Goal: Transaction & Acquisition: Purchase product/service

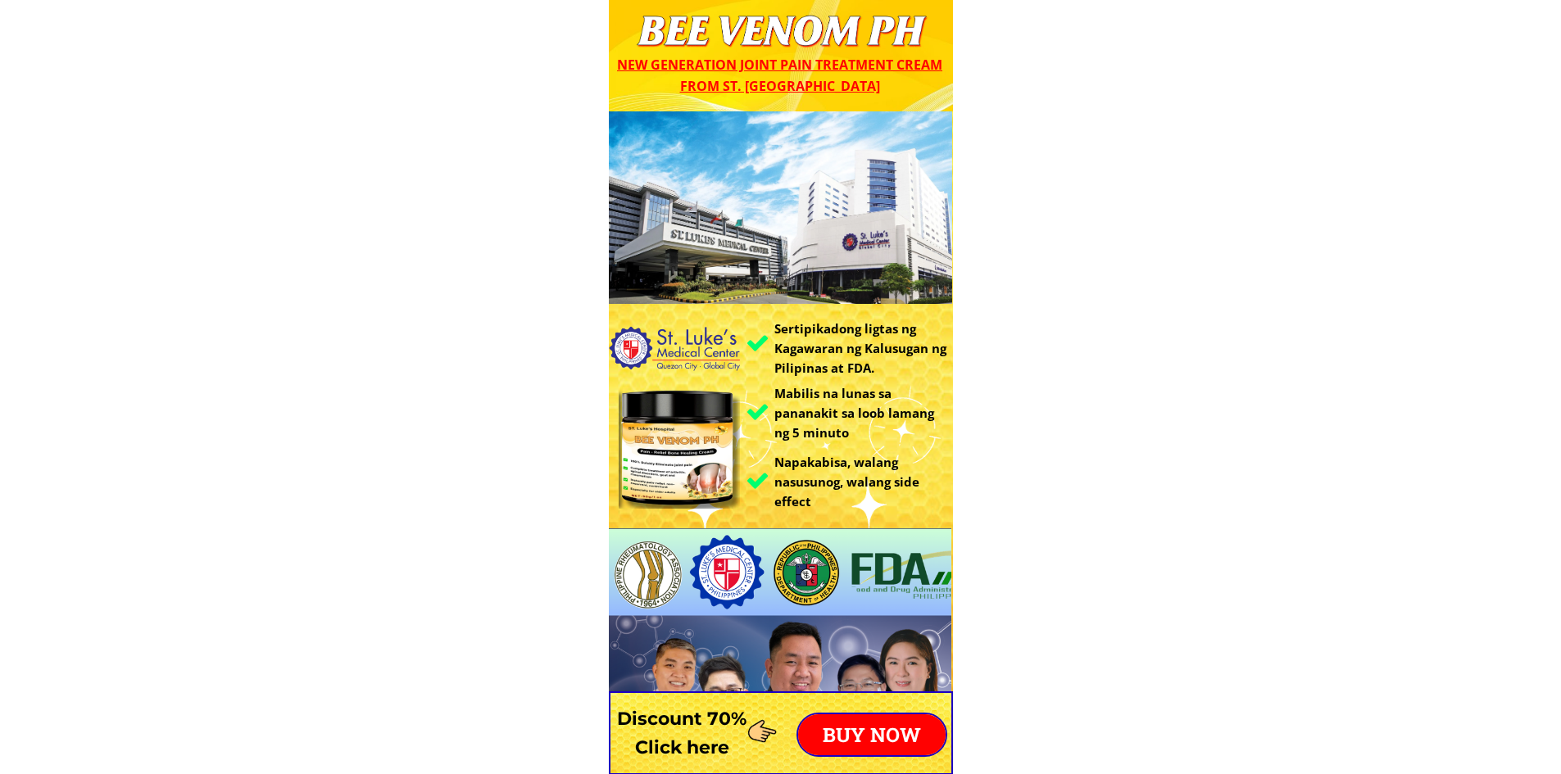
click at [864, 750] on p "BUY NOW" at bounding box center [871, 734] width 147 height 41
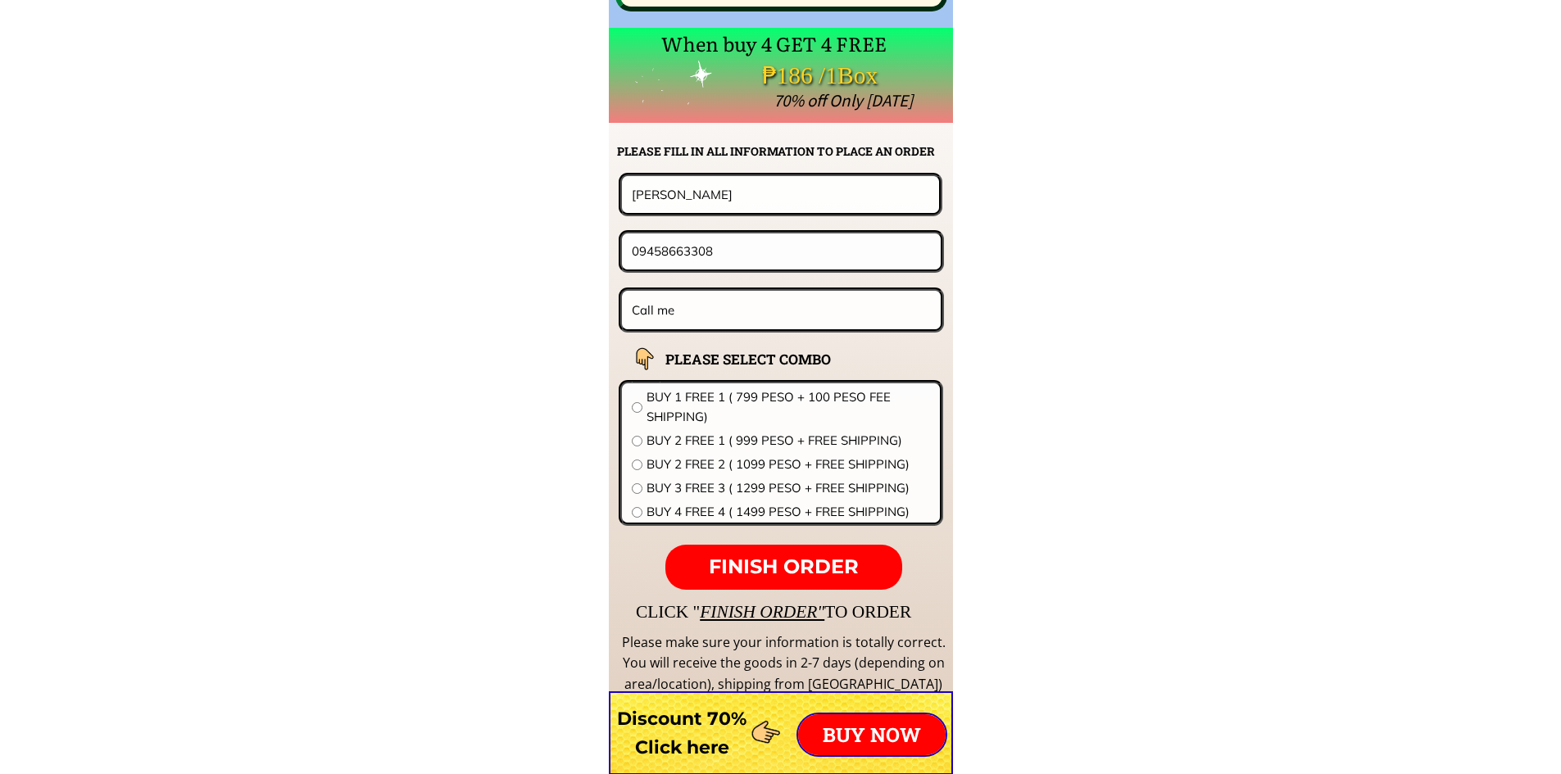
scroll to position [12856, 0]
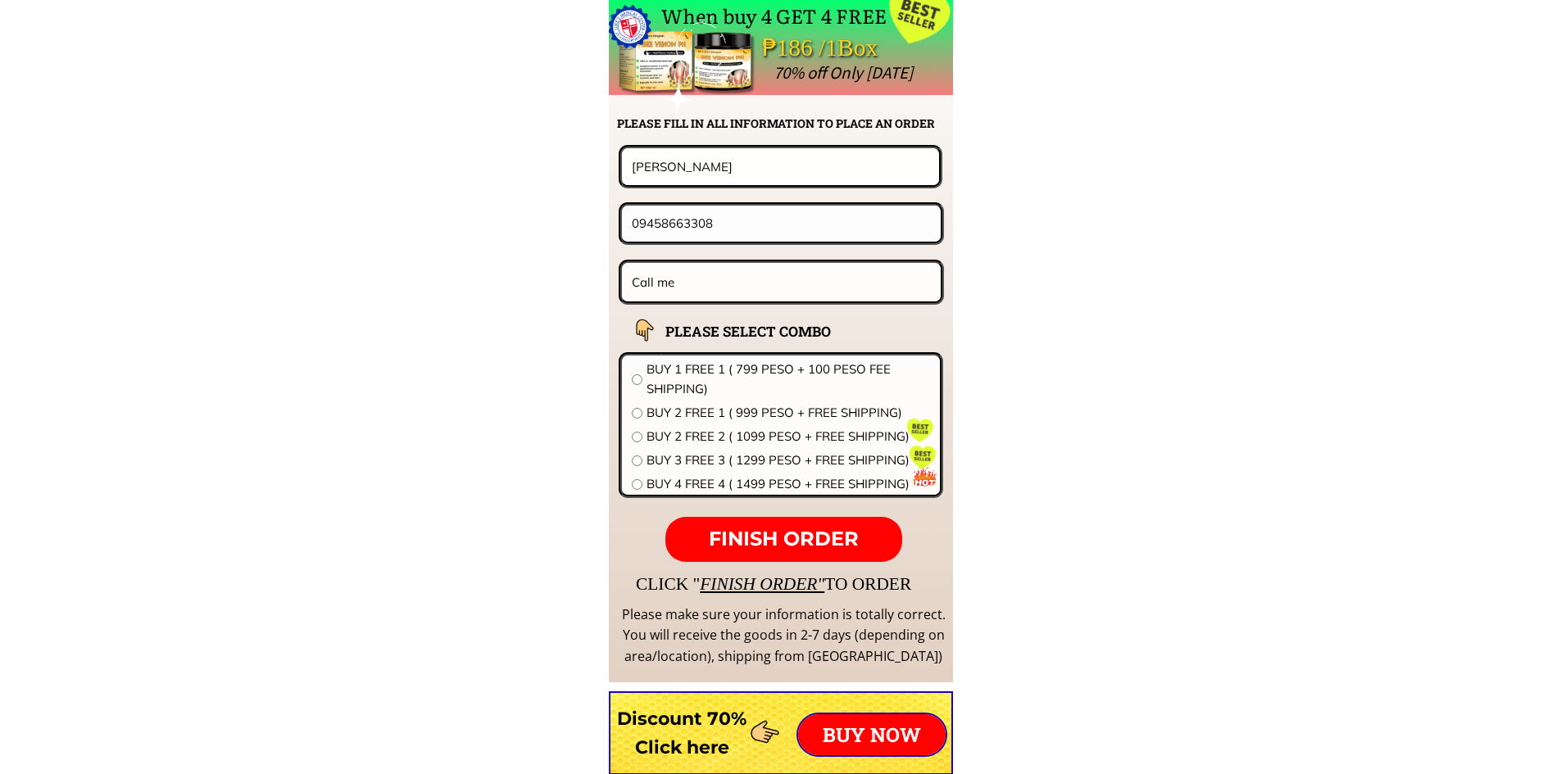
drag, startPoint x: 699, startPoint y: 179, endPoint x: 546, endPoint y: 174, distance: 152.5
paste input "[PERSON_NAME]"
type input "[PERSON_NAME]"
drag, startPoint x: 520, startPoint y: 196, endPoint x: 458, endPoint y: 196, distance: 62.3
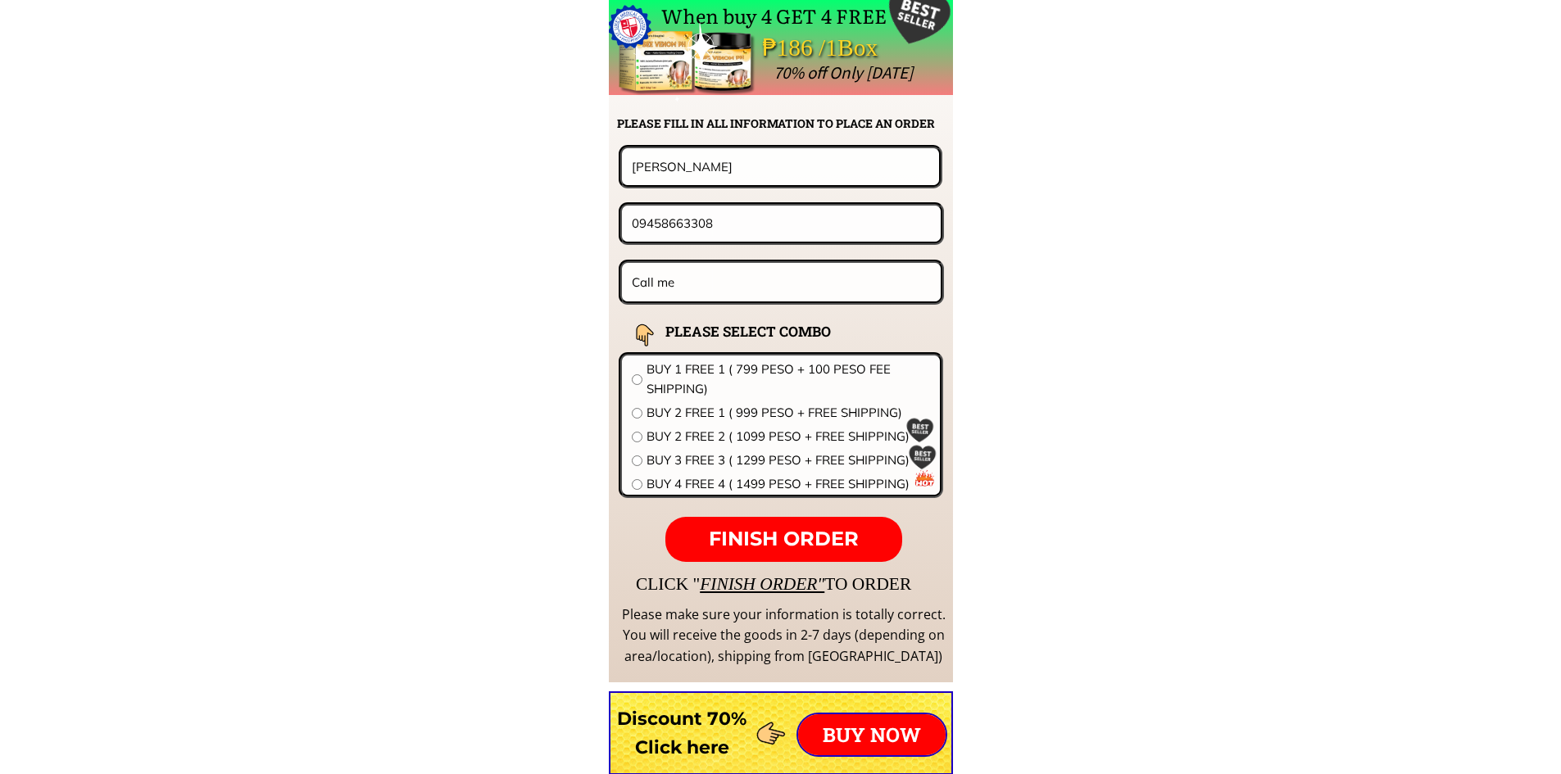
paste input "309205520"
type input "09309205520"
click at [751, 281] on input "Call me" at bounding box center [782, 282] width 308 height 39
paste input "[PERSON_NAME],lopezj aena st.pototan,iloilo"
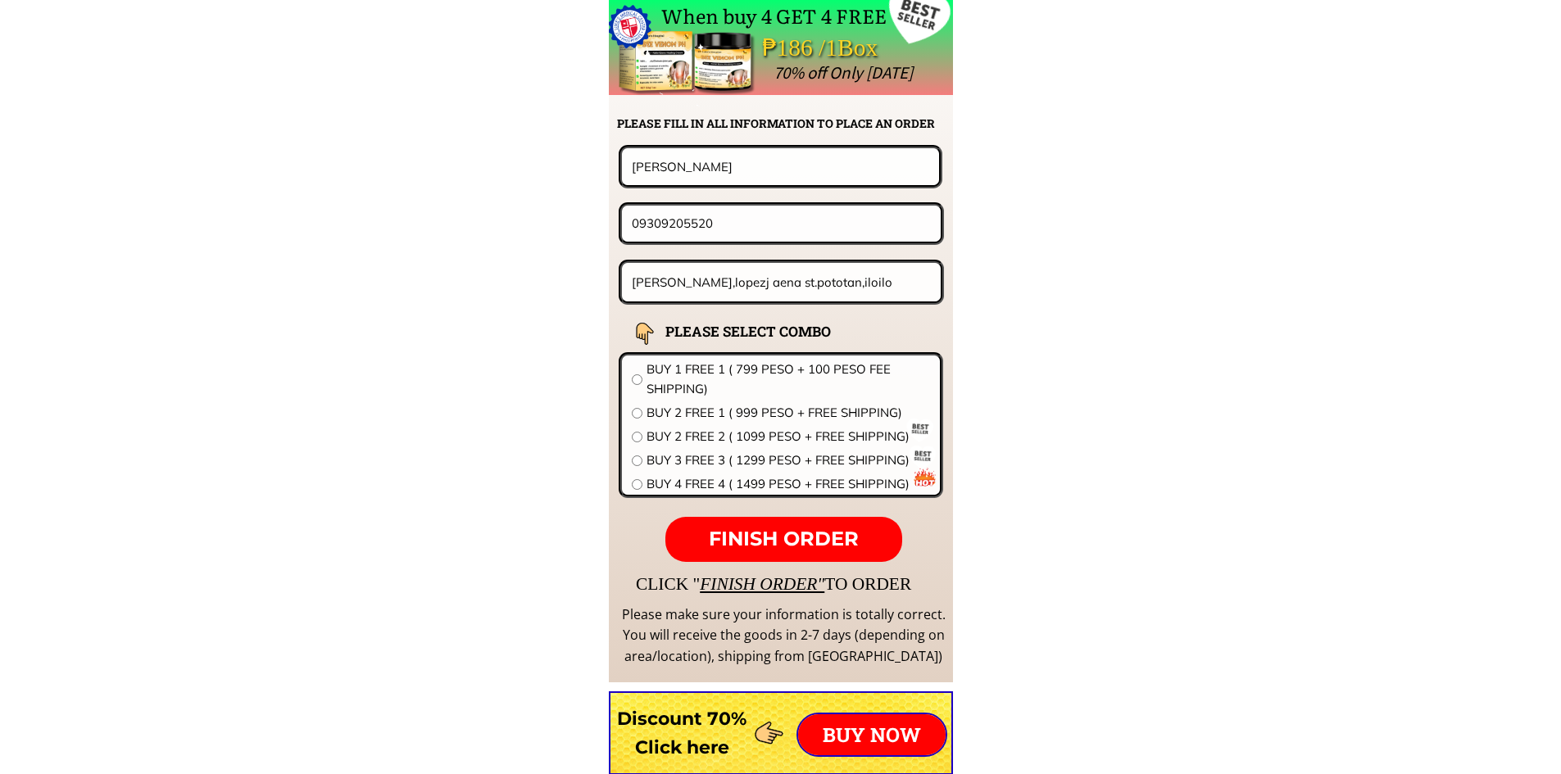
type input "[PERSON_NAME],lopezj aena st.pototan,iloilo"
click at [694, 385] on span "BUY 1 FREE 1 ( 799 PESO + 100 PESO FEE SHIPPING)" at bounding box center [787, 379] width 283 height 39
radio input "true"
click at [791, 525] on p "FINISH ORDER" at bounding box center [783, 540] width 236 height 46
